Goal: Communication & Community: Answer question/provide support

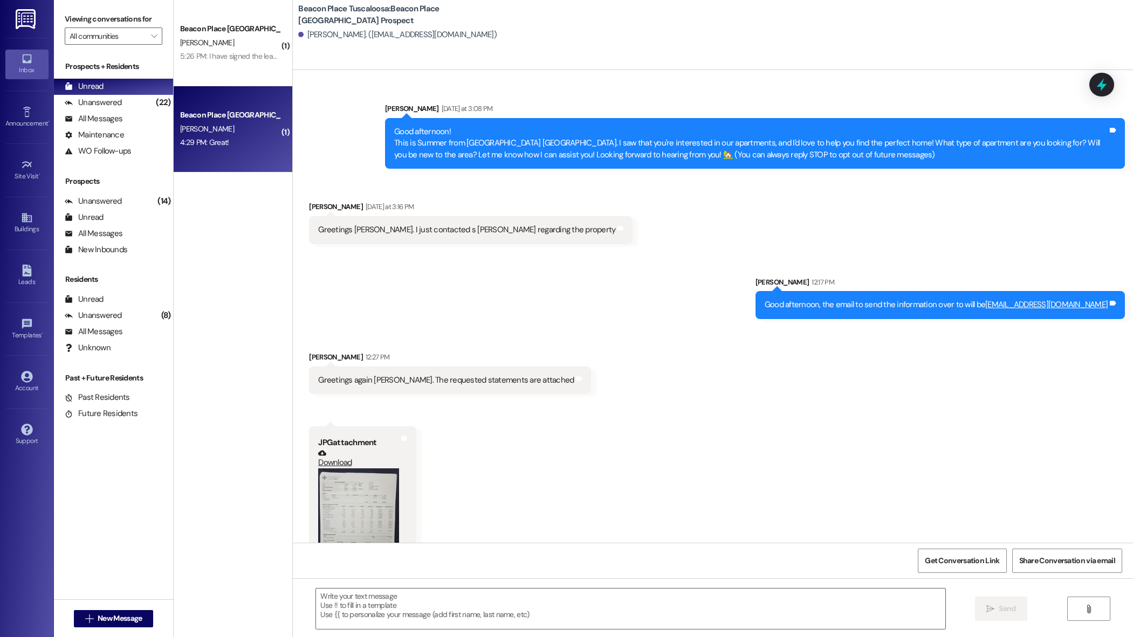
scroll to position [767, 0]
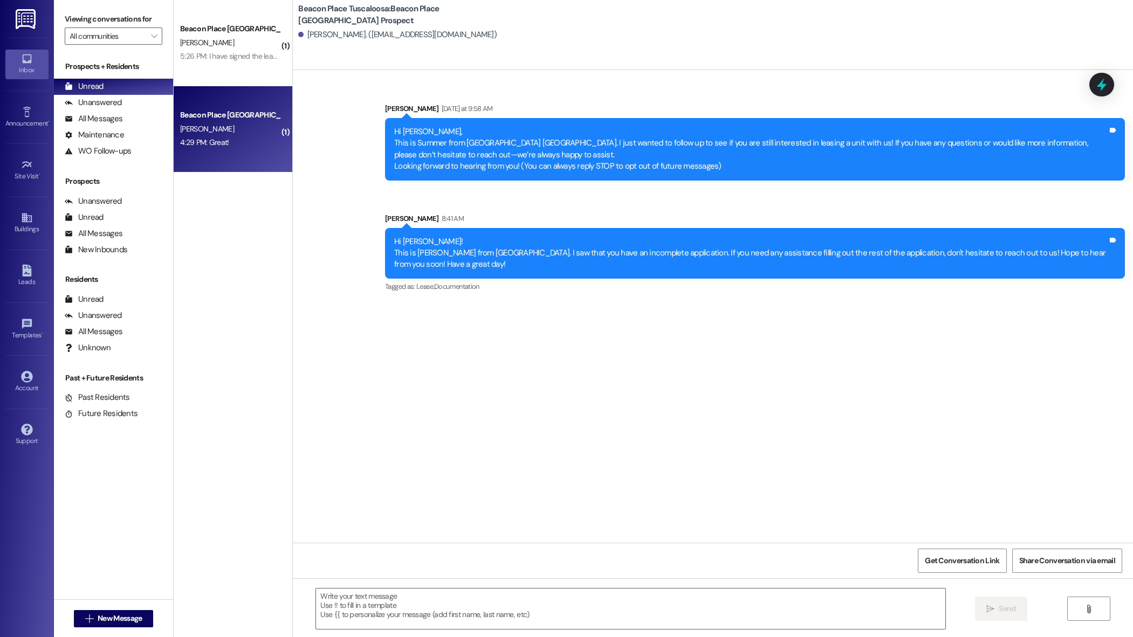
click at [219, 130] on div "[PERSON_NAME]" at bounding box center [230, 128] width 102 height 13
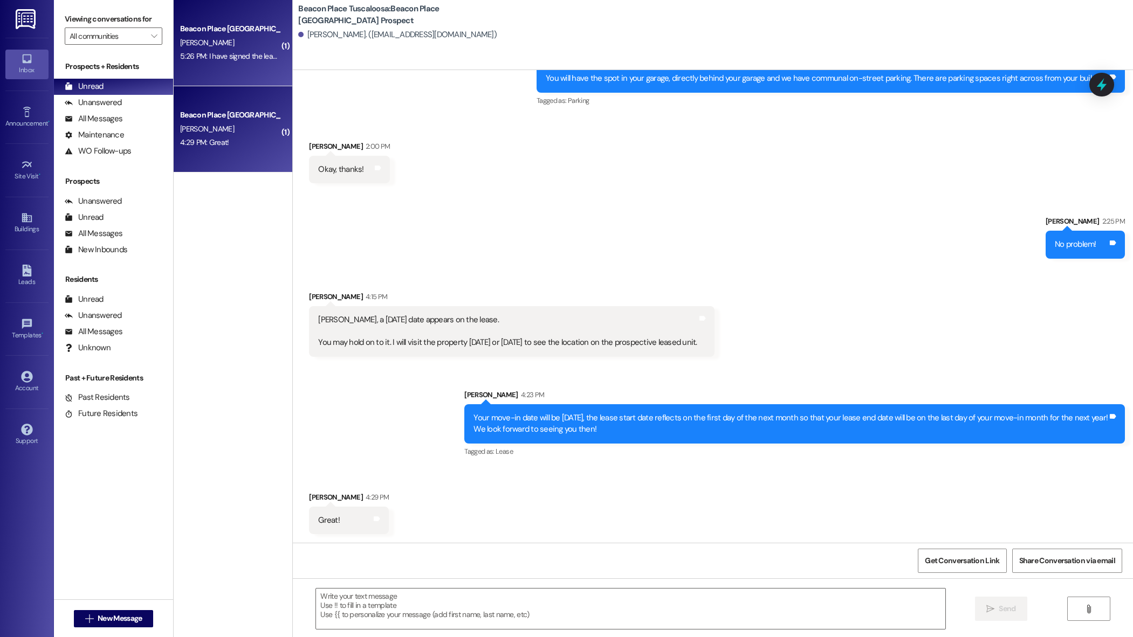
click at [212, 63] on div "5:26 PM: I have signed the lease. 😊 5:26 PM: I have signed the lease. 😊" at bounding box center [230, 56] width 102 height 13
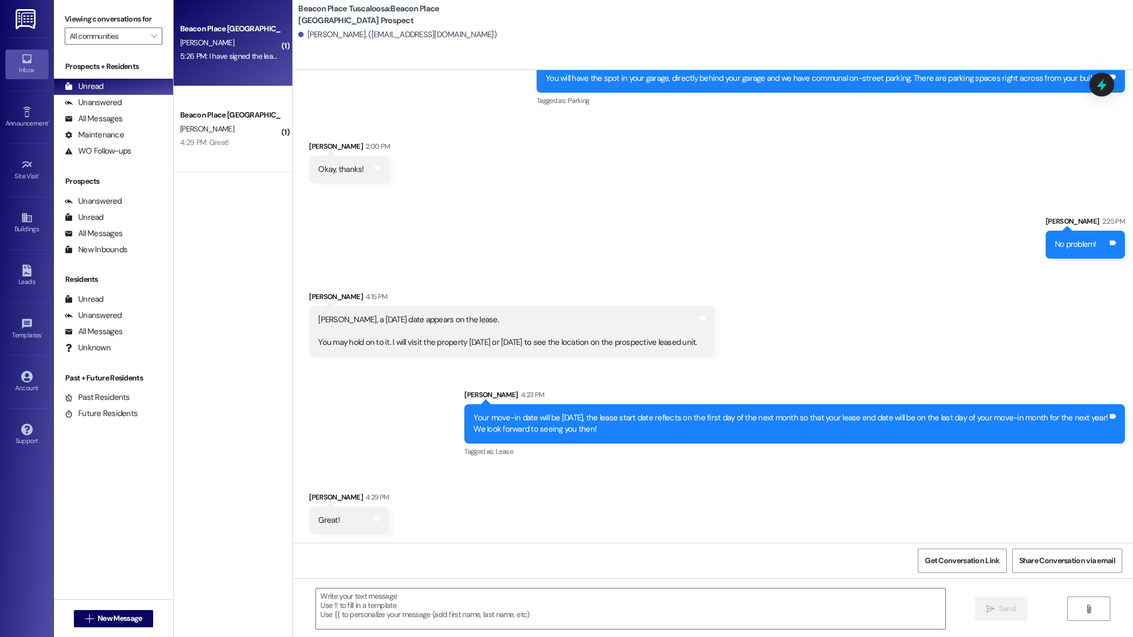
scroll to position [409, 0]
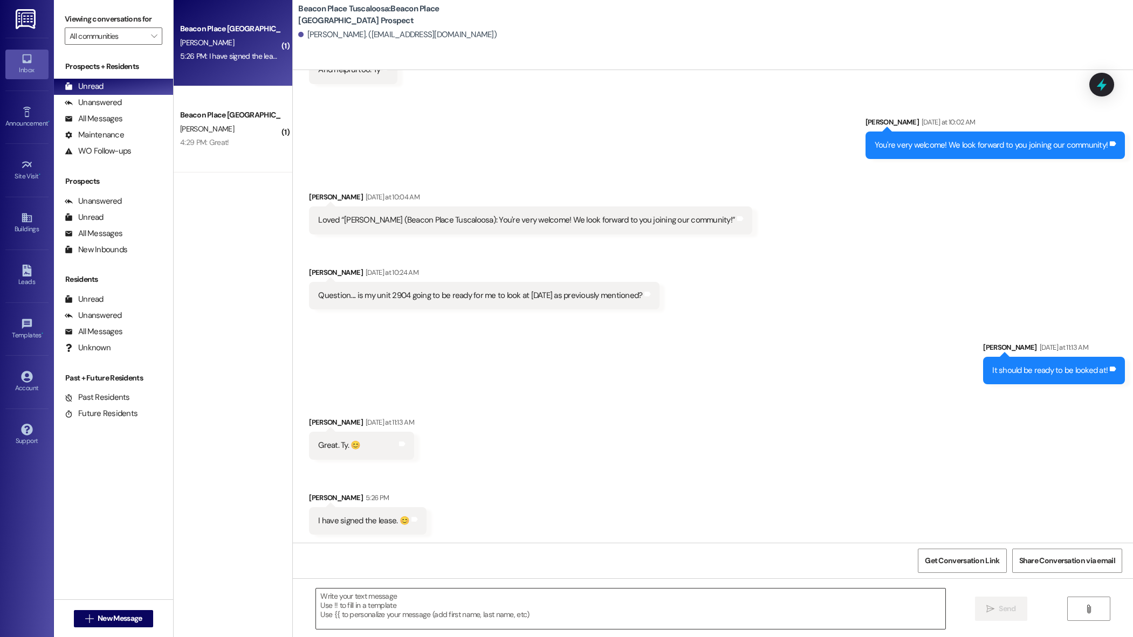
click at [411, 594] on textarea at bounding box center [630, 609] width 629 height 40
click at [411, 596] on textarea at bounding box center [630, 609] width 629 height 40
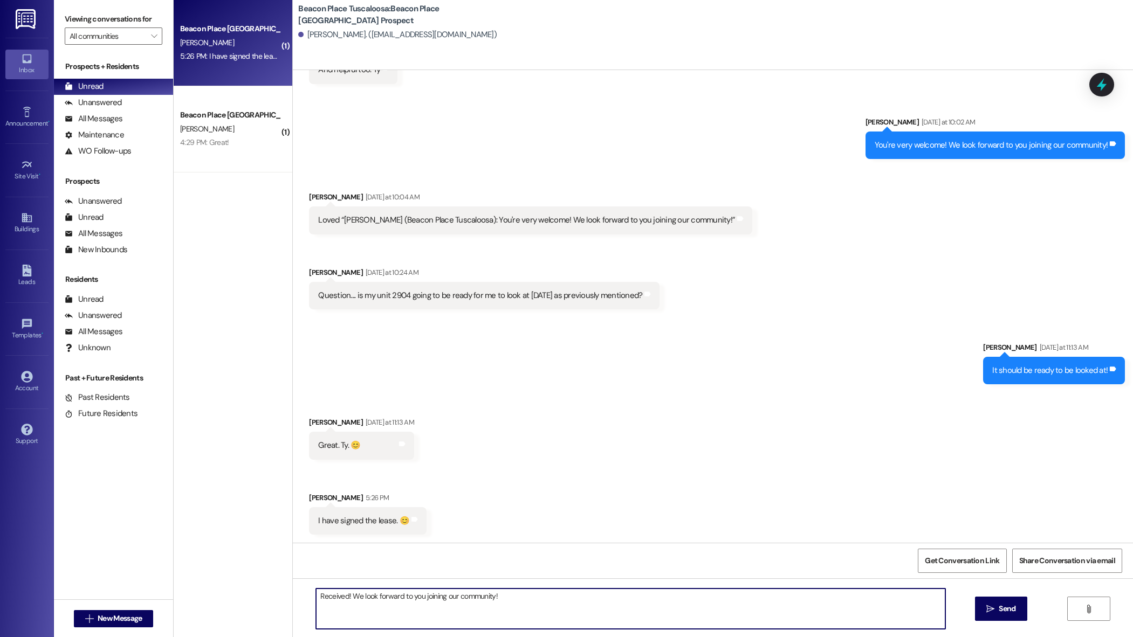
click at [505, 601] on textarea "Received! We look forward to you joining our community!" at bounding box center [630, 609] width 629 height 40
type textarea "Received! We look forward to you joining our community! 😊"
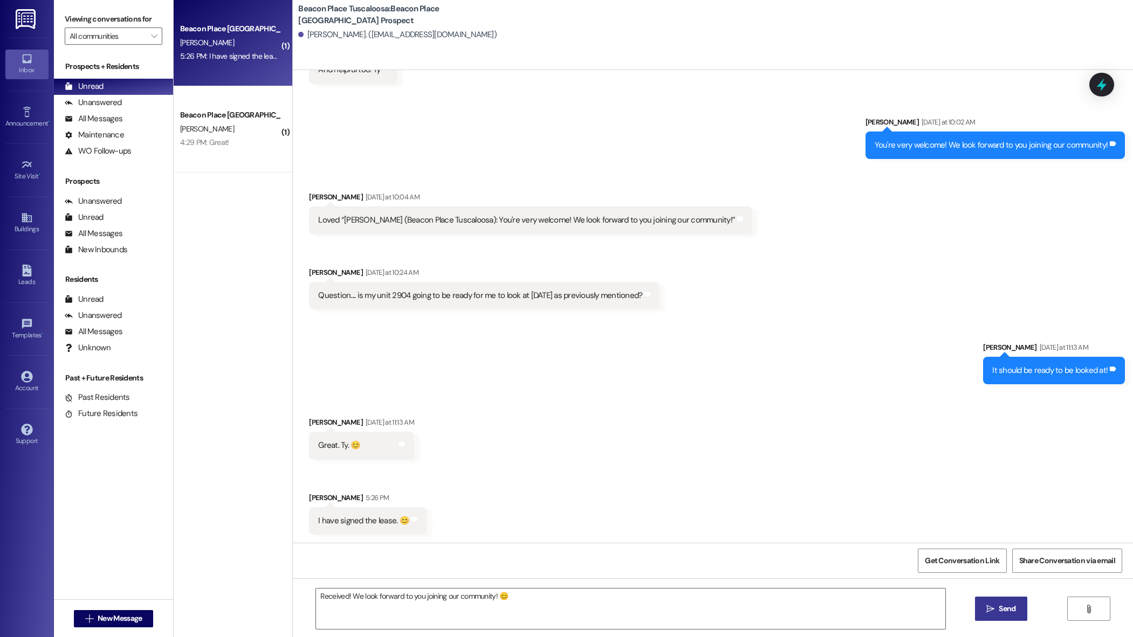
click at [1014, 605] on span "Send" at bounding box center [1006, 608] width 21 height 11
